Goal: Information Seeking & Learning: Learn about a topic

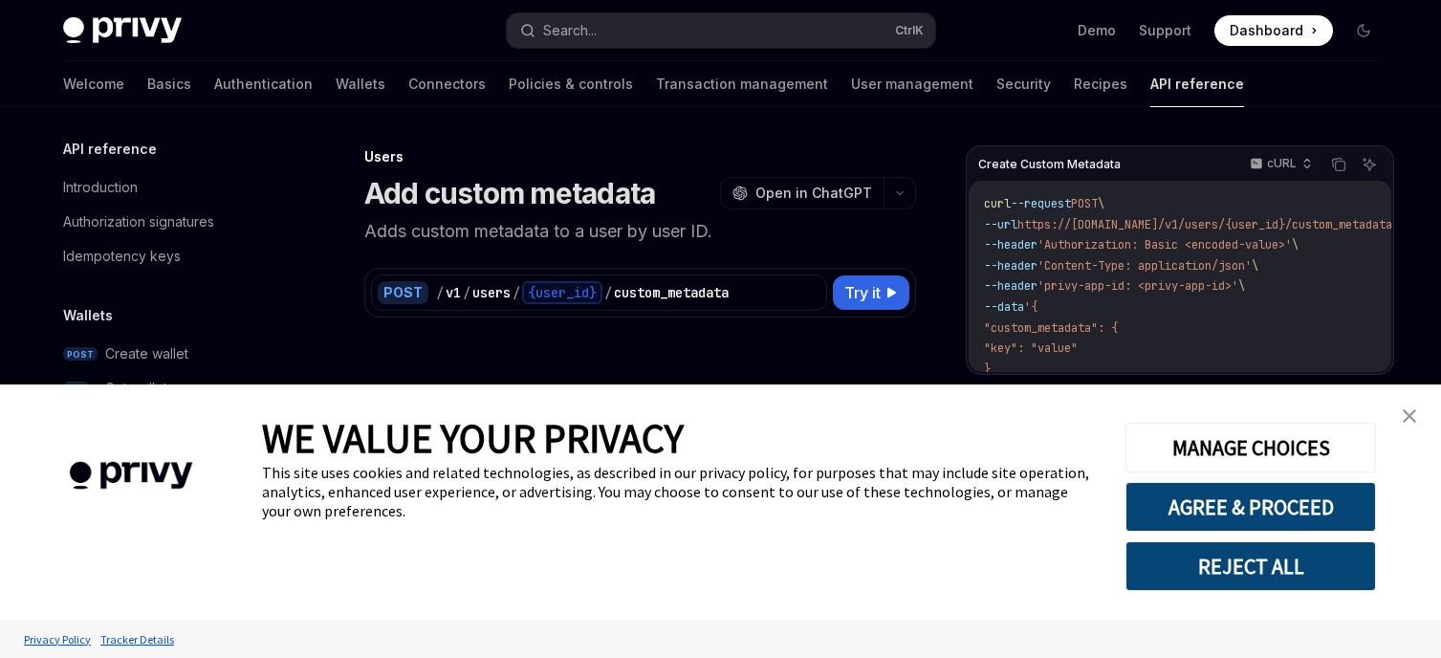
type textarea "*"
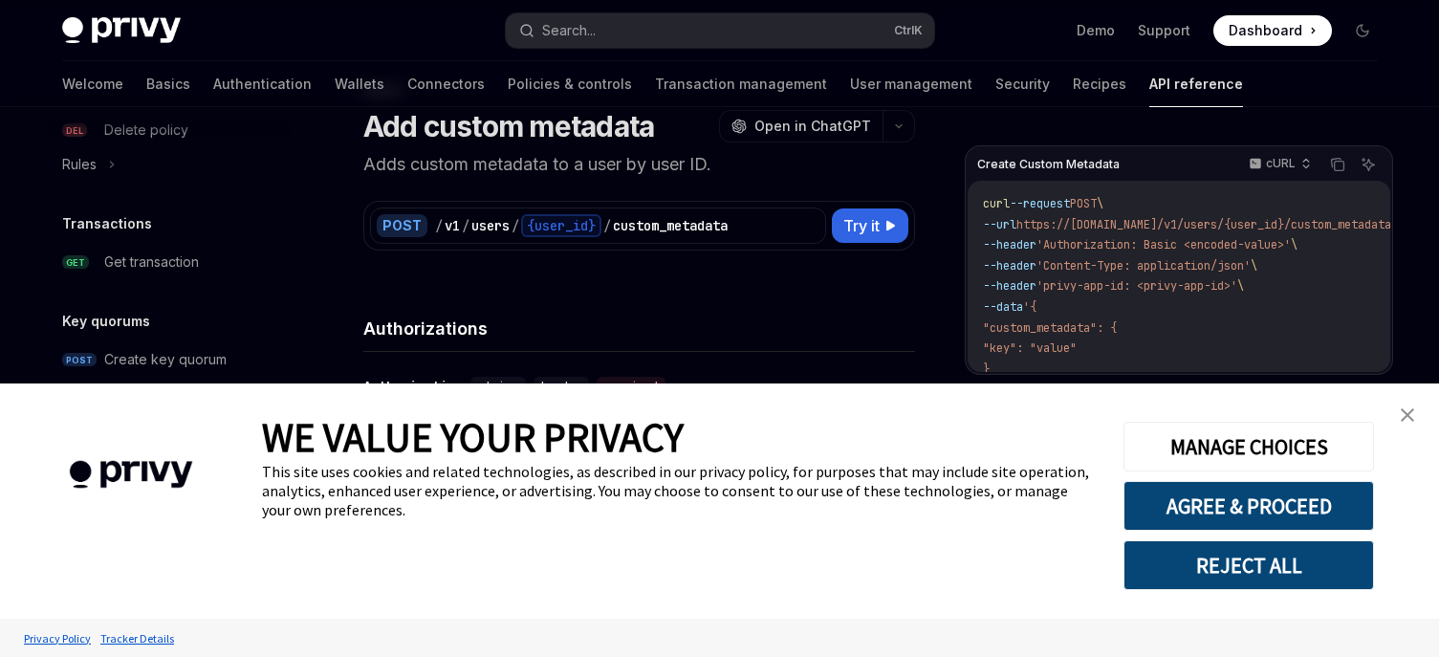
scroll to position [96, 0]
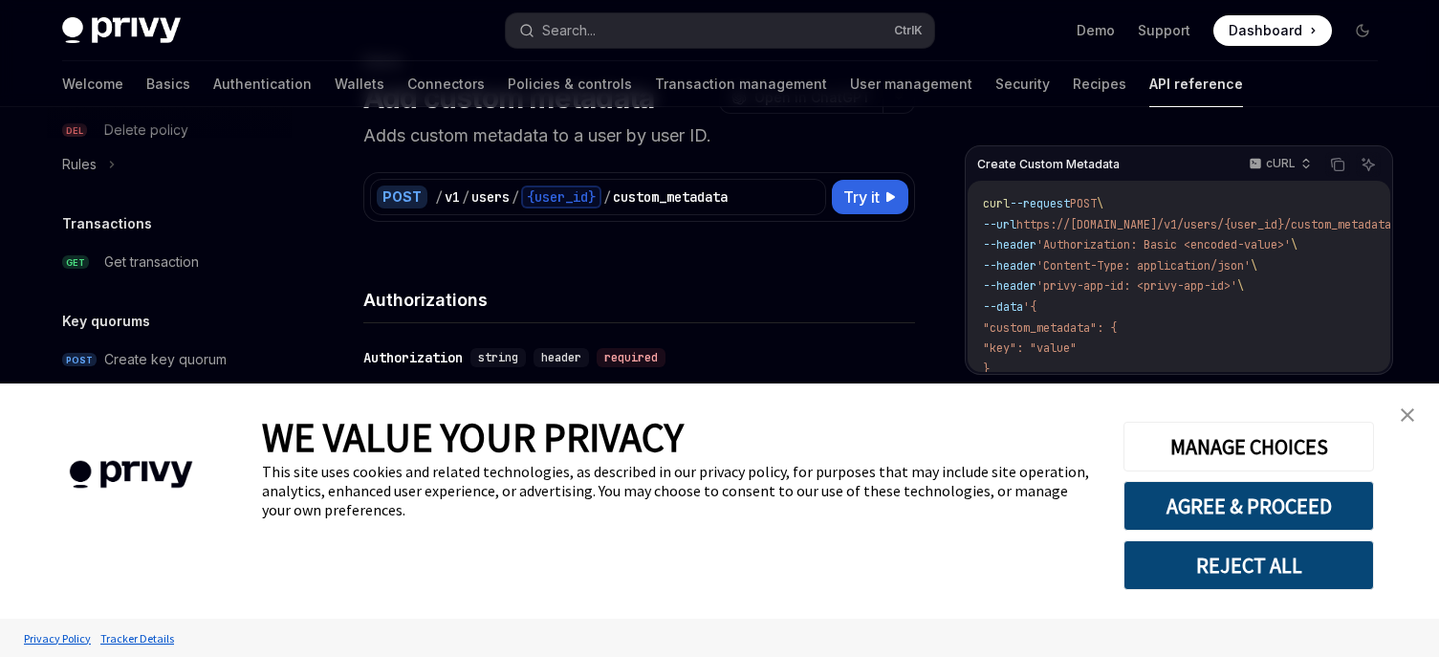
click at [1283, 565] on button "REJECT ALL" at bounding box center [1249, 565] width 251 height 50
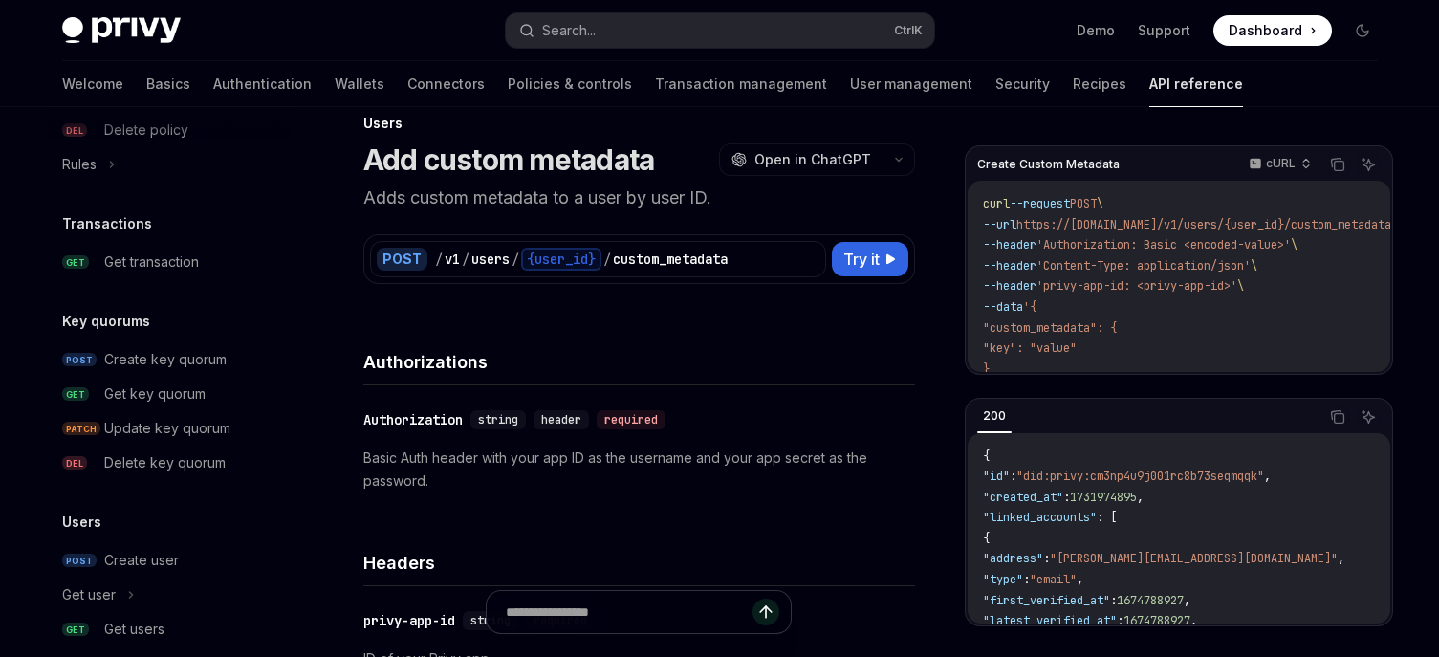
scroll to position [0, 0]
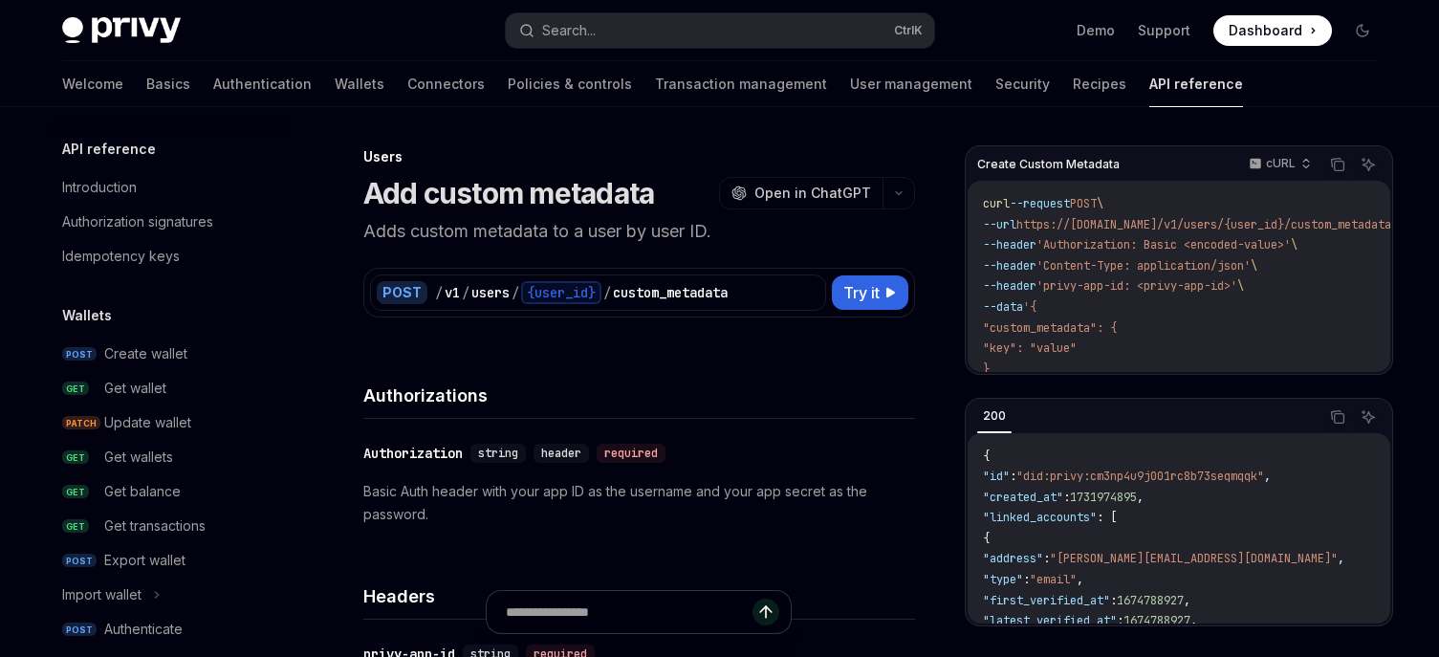
click at [123, 154] on h5 "API reference" at bounding box center [109, 149] width 94 height 23
click at [113, 186] on div "Introduction" at bounding box center [99, 187] width 75 height 23
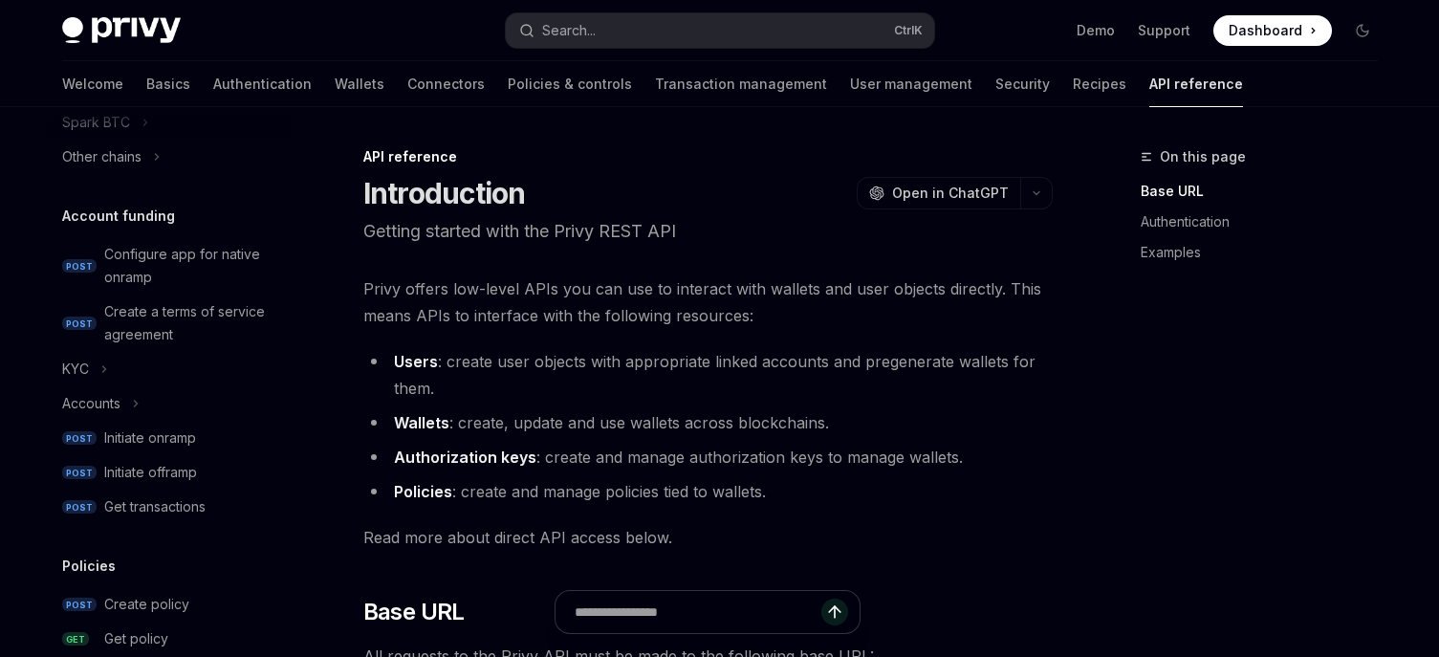
scroll to position [1339, 0]
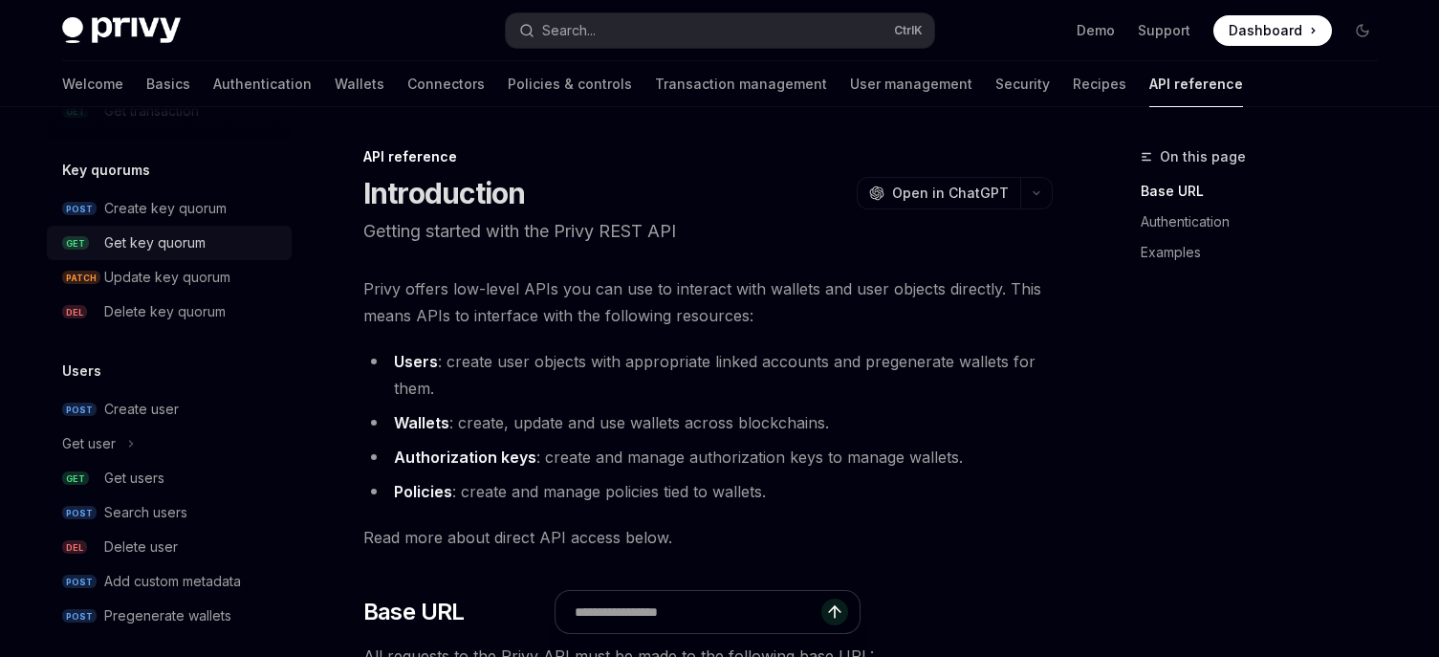
click at [169, 250] on div "Get key quorum" at bounding box center [154, 242] width 101 height 23
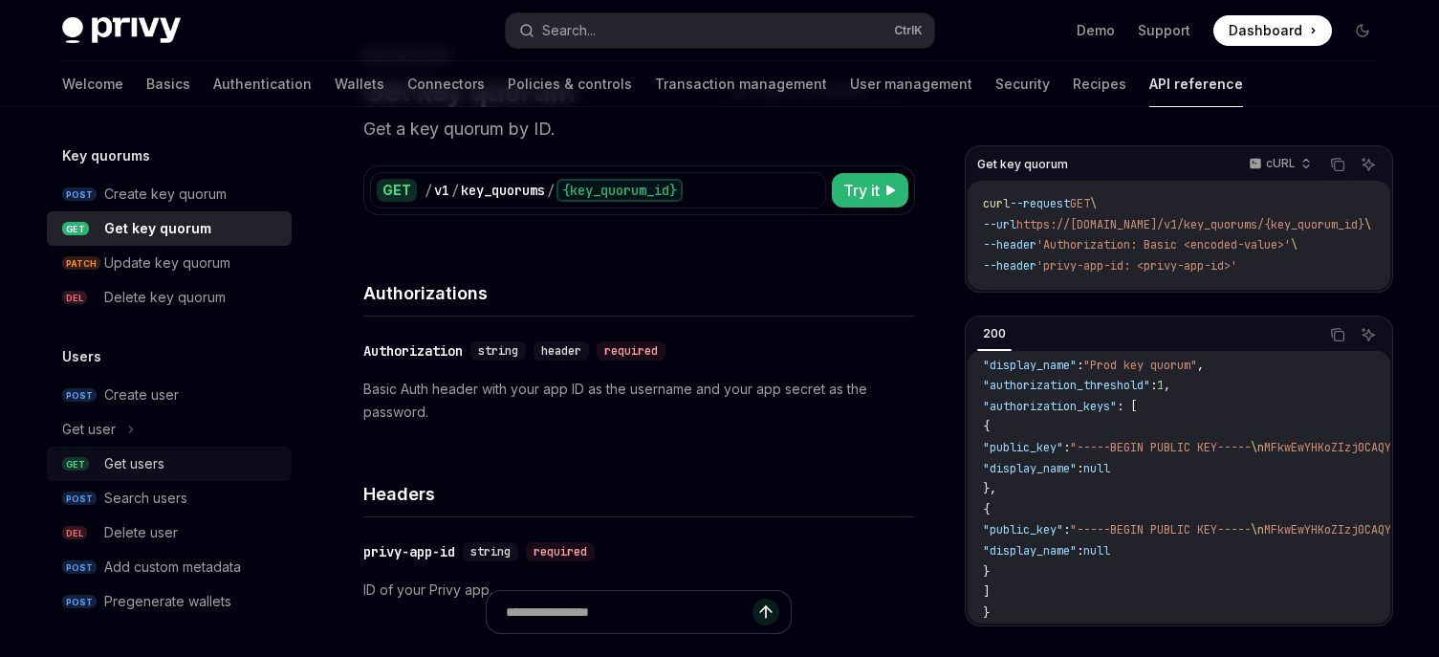
scroll to position [287, 0]
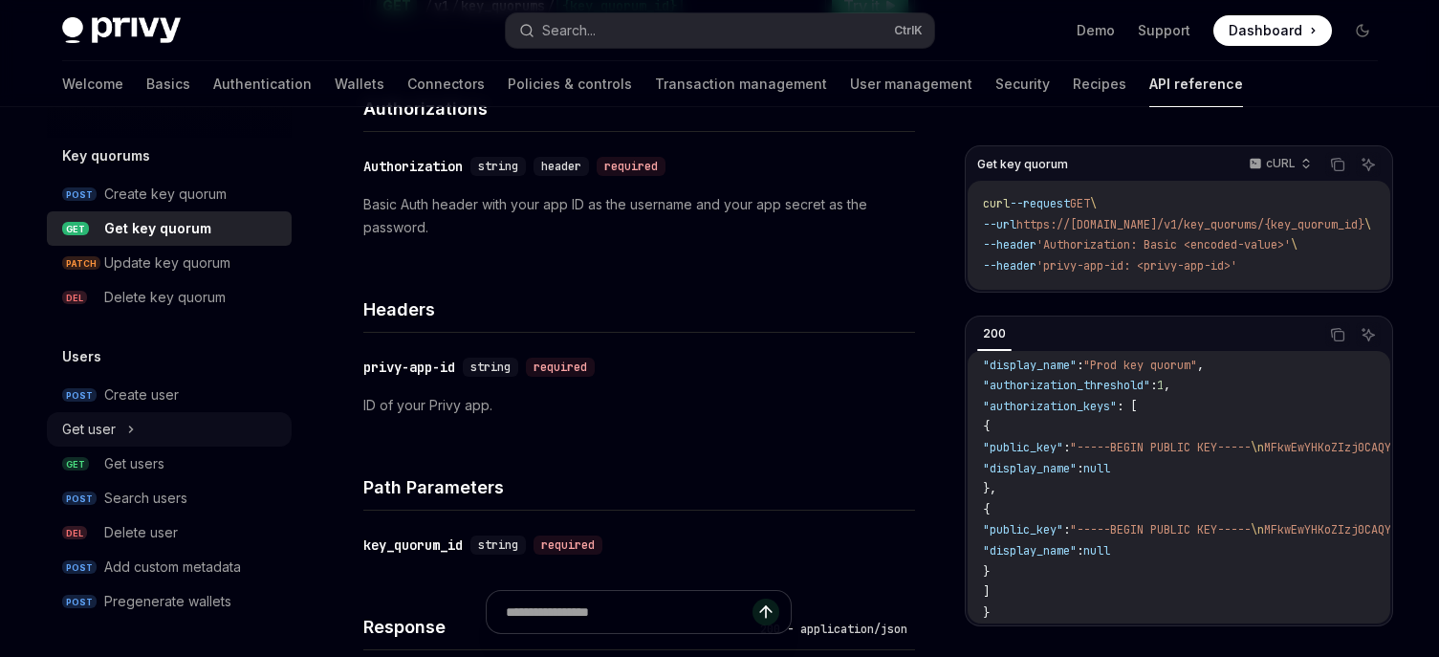
click at [129, 440] on icon at bounding box center [131, 429] width 8 height 23
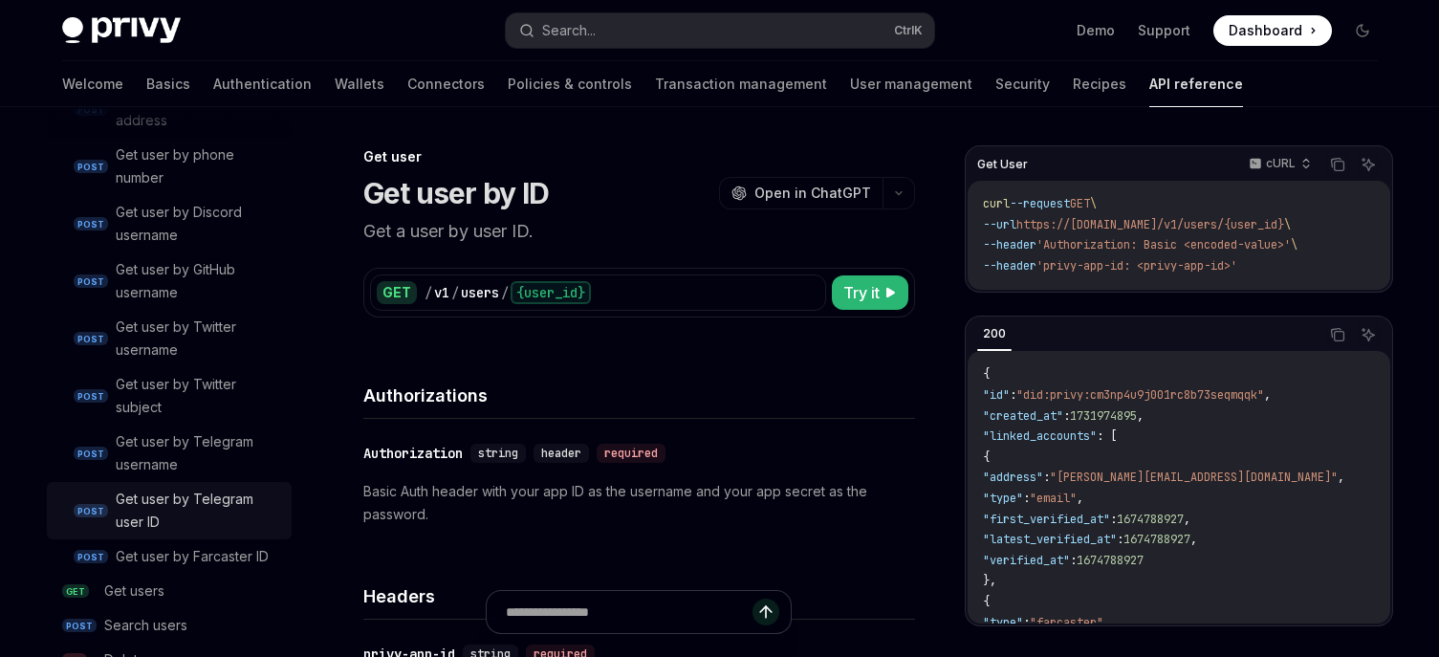
scroll to position [1927, 0]
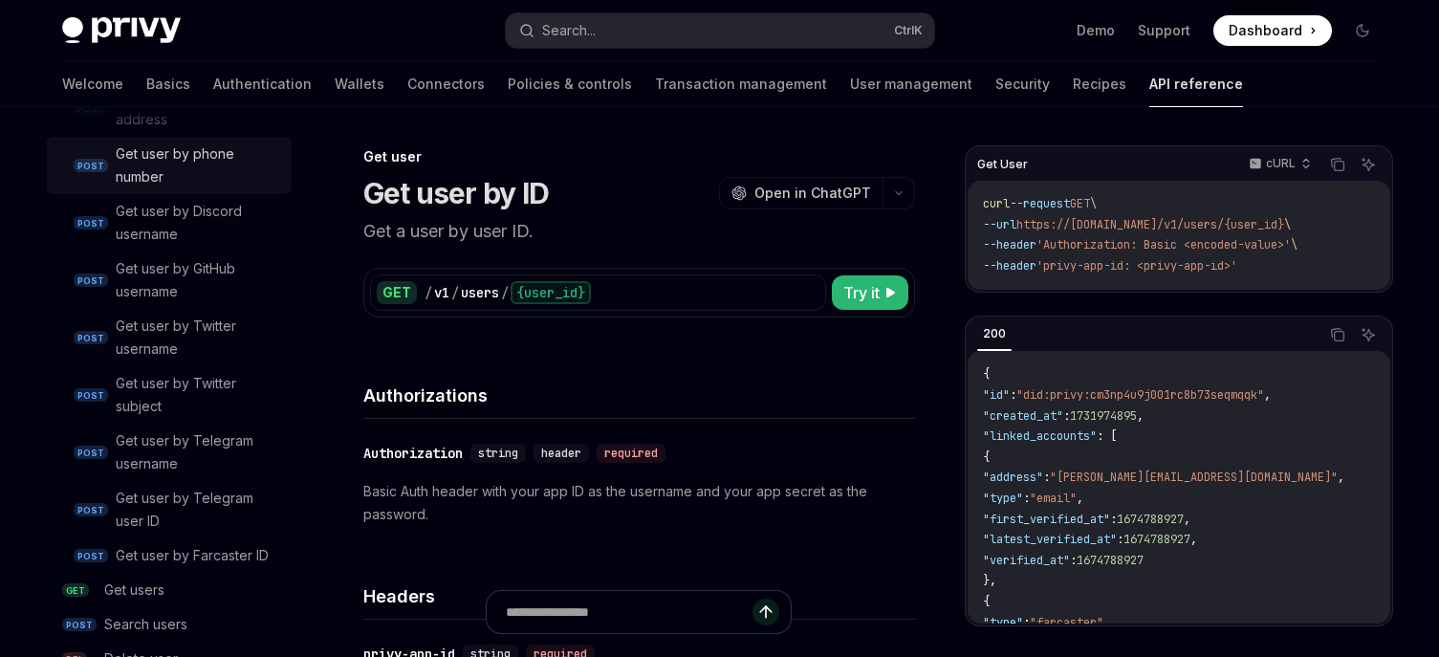
click at [170, 175] on div "Get user by phone number" at bounding box center [198, 165] width 164 height 46
type textarea "*"
